Goal: Information Seeking & Learning: Understand process/instructions

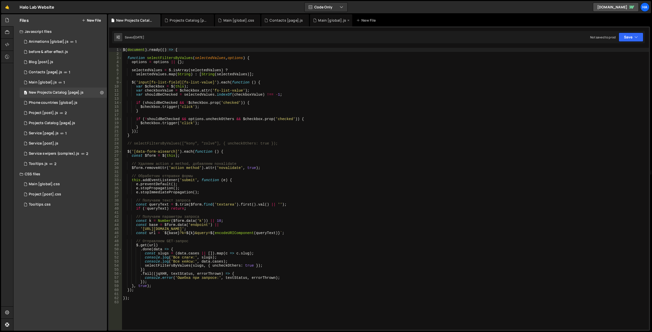
click at [325, 23] on div "Main [global].js" at bounding box center [331, 20] width 42 height 12
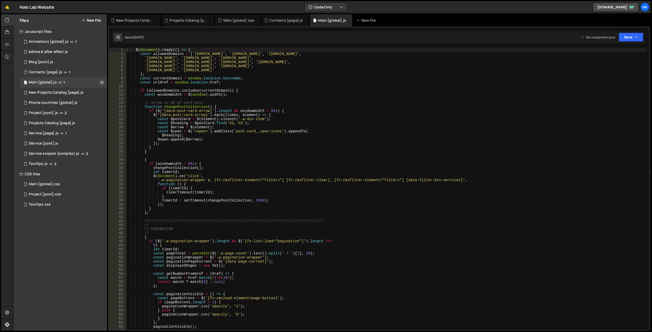
type textarea "$('[data-post-card-arrow]').each((index, element) => {"
click at [321, 114] on div "$ ( document ) . ready (( ) => { const allowedDomains = [ '[DOMAIN_NAME]' , '[D…" at bounding box center [386, 193] width 521 height 290
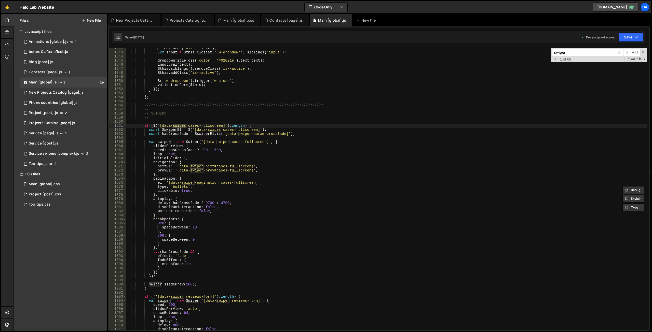
scroll to position [6478, 0]
type input "swiper"
click at [276, 141] on div ". children ( 'div' ) . first ( ) ; let input = $this . closest ( '.w-dropdown' …" at bounding box center [386, 191] width 521 height 290
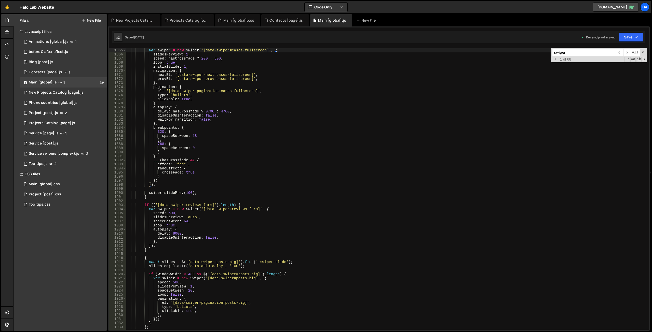
scroll to position [6557, 0]
click at [240, 204] on div "var swiper = new Swiper ( '[data-swiper=cases-fullscreen]' , { slidesPerView : …" at bounding box center [386, 189] width 521 height 290
click at [268, 209] on div "var swiper = new Swiper ( '[data-swiper=cases-fullscreen]' , { slidesPerView : …" at bounding box center [386, 189] width 521 height 290
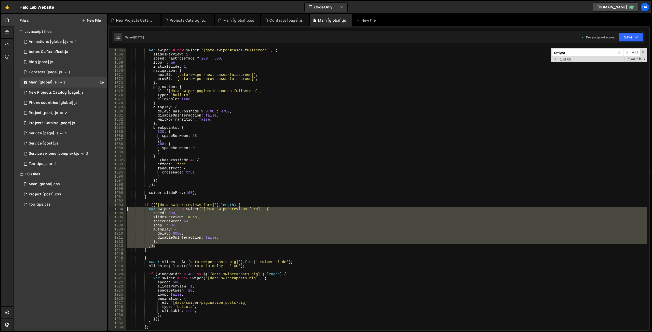
drag, startPoint x: 162, startPoint y: 246, endPoint x: 116, endPoint y: 209, distance: 59.4
click at [116, 209] on div "var swiper = new Swiper('[data-swiper=reviews-form]', { 1864 1865 1866 1867 186…" at bounding box center [379, 189] width 540 height 282
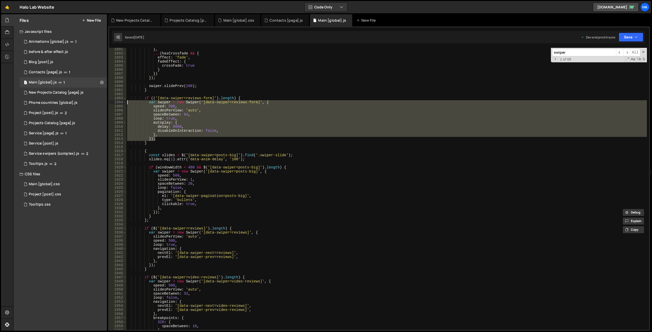
scroll to position [6663, 0]
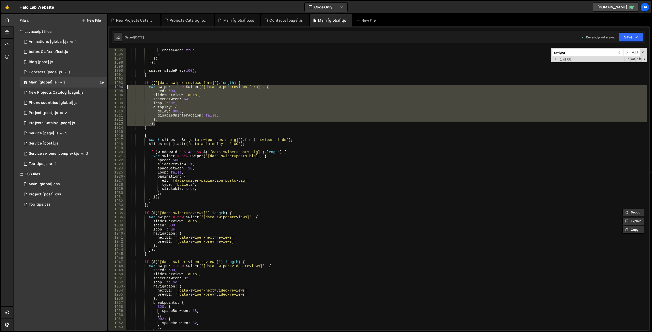
click at [231, 213] on div "fadeEffect : { crossFade : true } }) }) ; swiper . slidePrev ( 100 ) ; } if (( …" at bounding box center [386, 189] width 521 height 290
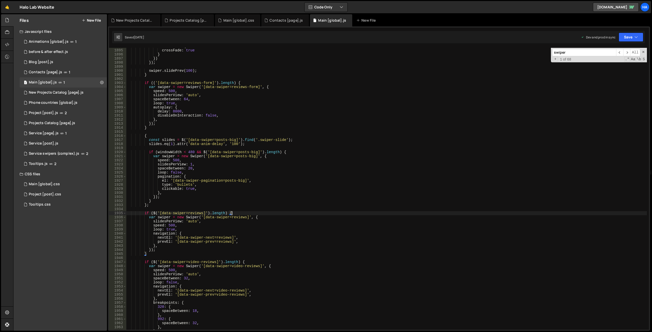
click at [151, 254] on div "fadeEffect : { crossFade : true } }) }) ; swiper . slidePrev ( 100 ) ; } if (( …" at bounding box center [386, 189] width 521 height 290
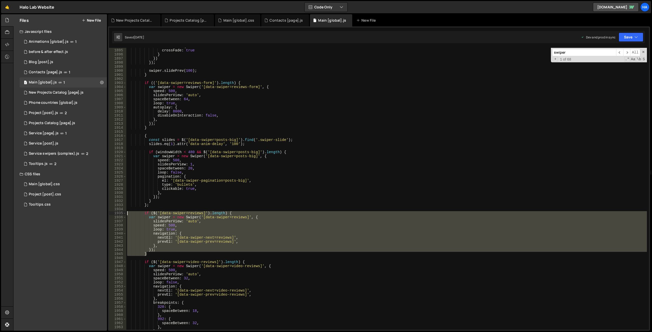
drag, startPoint x: 157, startPoint y: 253, endPoint x: 105, endPoint y: 214, distance: 65.5
click at [105, 214] on div "Files New File Javascript files 1 Animations [global].js 1 0 before & after eff…" at bounding box center [332, 172] width 638 height 317
type textarea "if ($('[data-swiper=reviews]').length) { var swiper = new Swiper('[data-swiper=…"
